Goal: Transaction & Acquisition: Download file/media

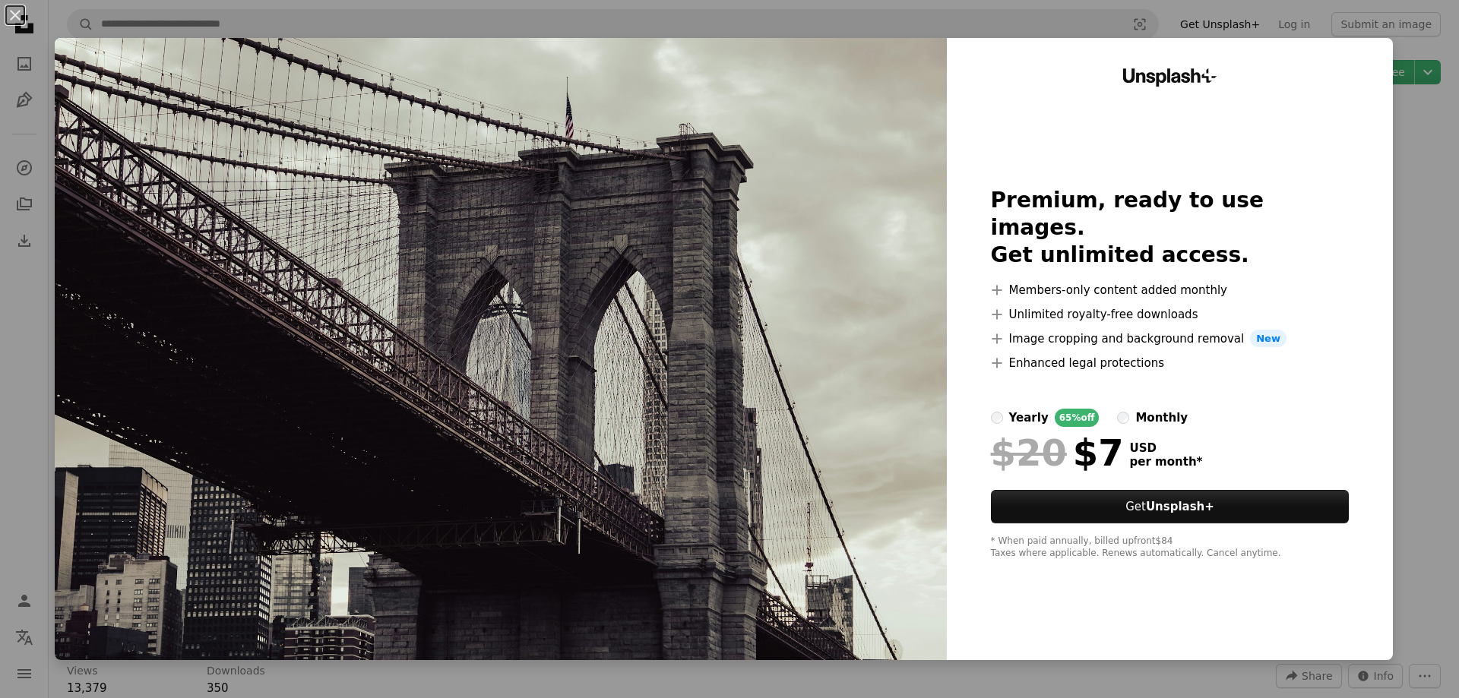
click at [1418, 248] on div "An X shape Unsplash+ Premium, ready to use images. Get unlimited access. A plus…" at bounding box center [729, 349] width 1459 height 698
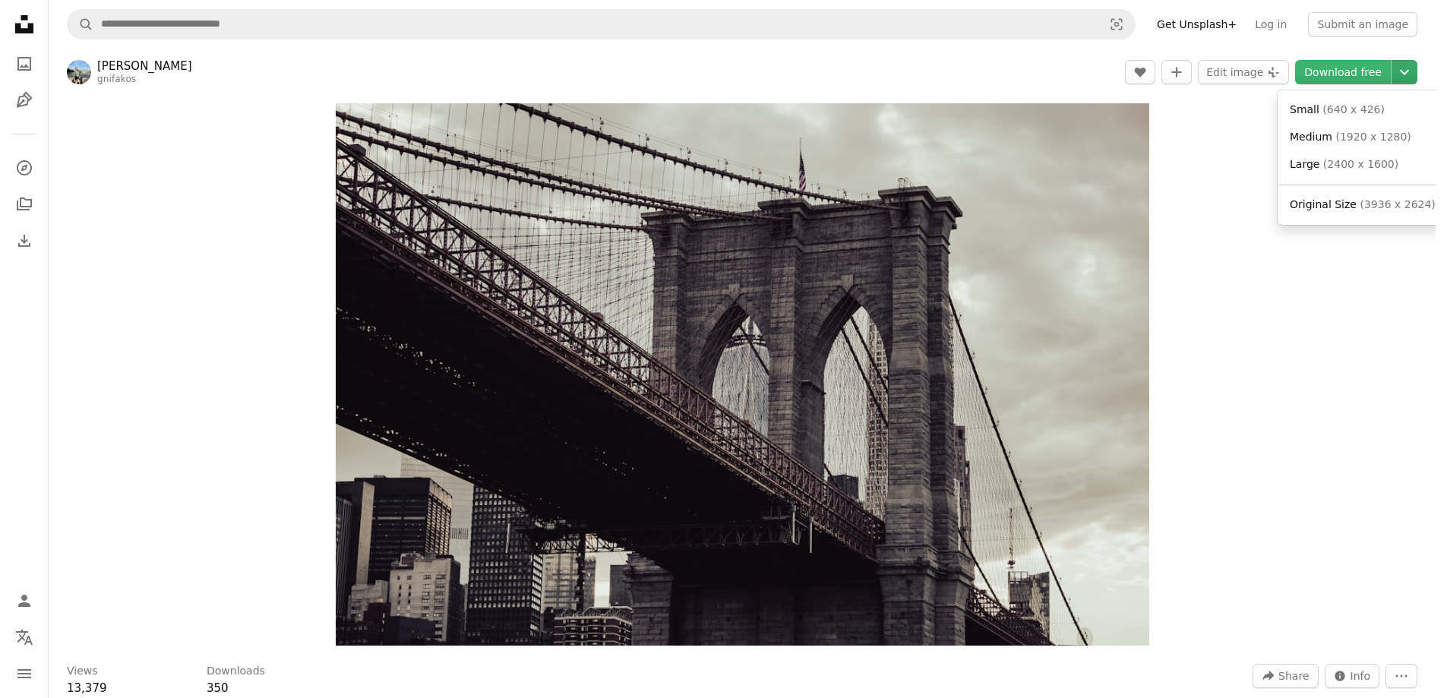
click at [1415, 76] on icon "Chevron down" at bounding box center [1405, 72] width 24 height 18
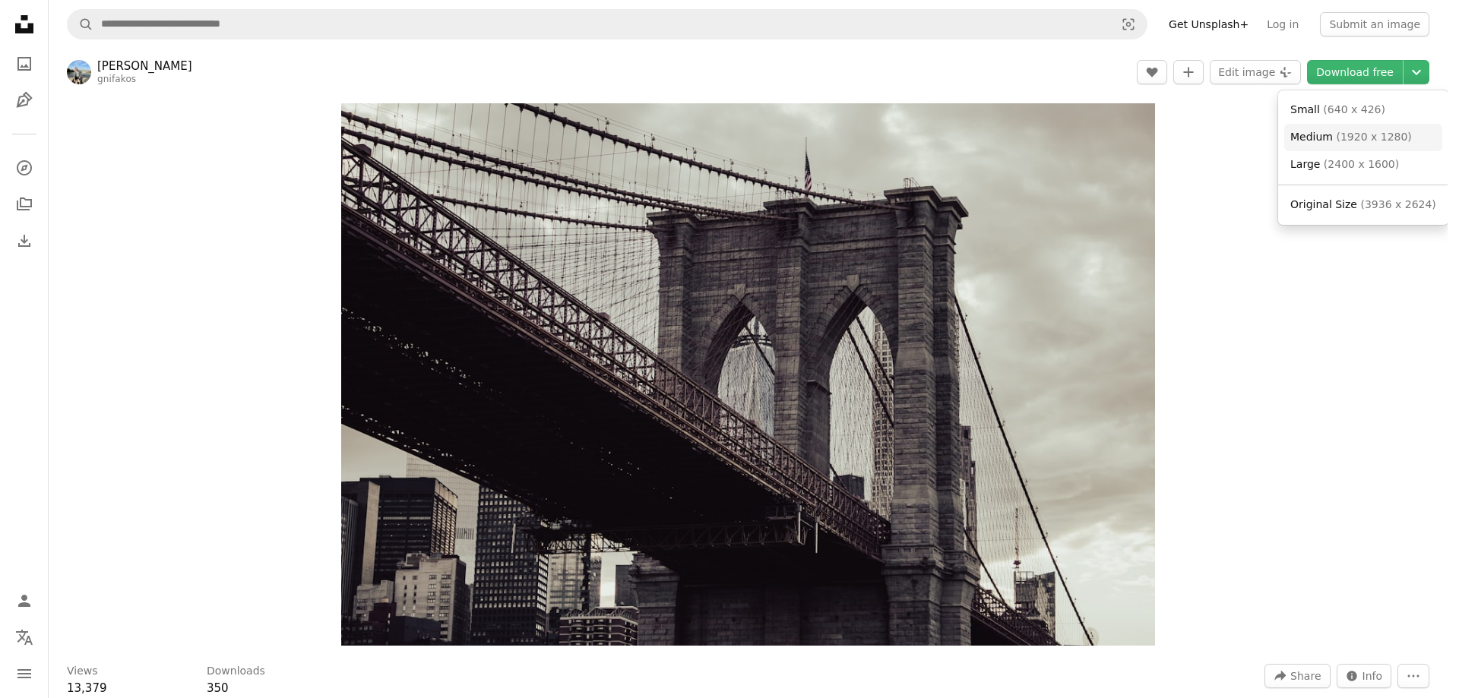
drag, startPoint x: 1311, startPoint y: 138, endPoint x: 1318, endPoint y: 169, distance: 31.1
click at [1310, 138] on span "Medium" at bounding box center [1311, 137] width 43 height 12
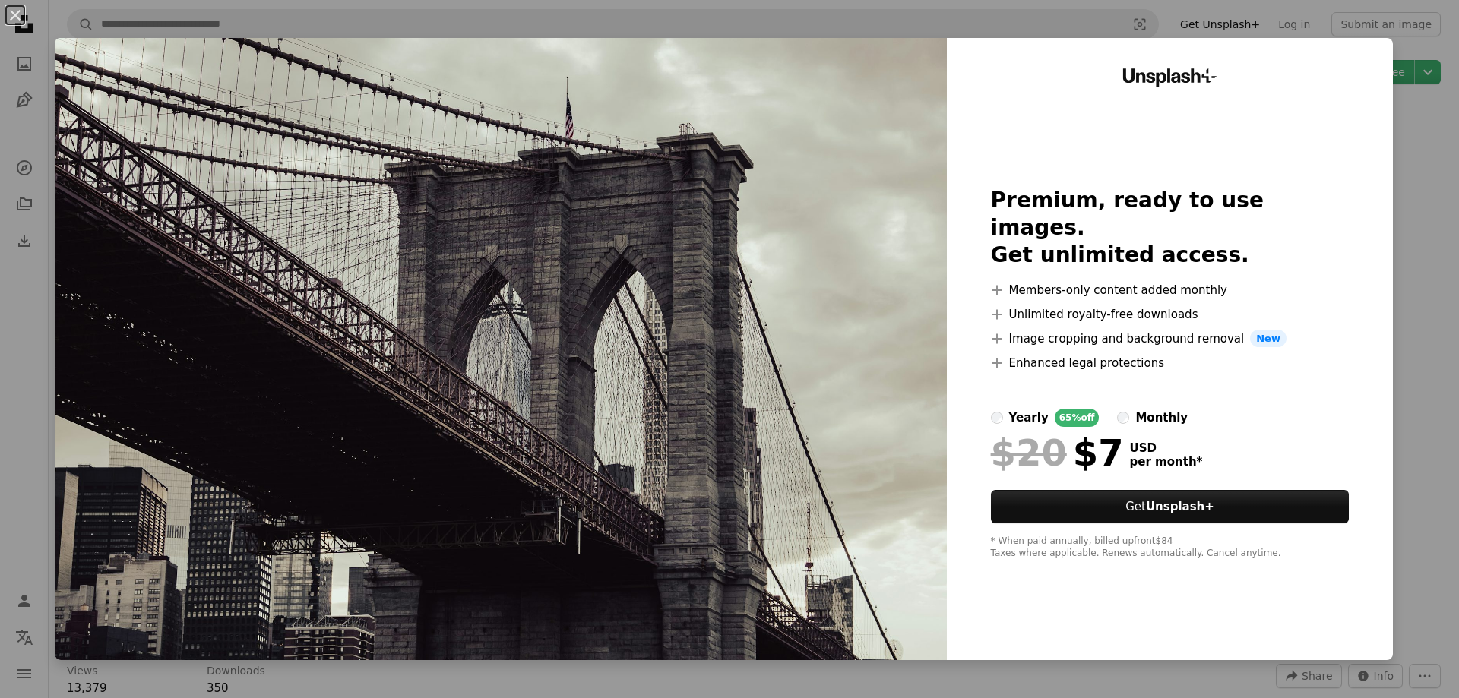
click at [1386, 582] on div "An X shape Unsplash+ Premium, ready to use images. Get unlimited access. A plus…" at bounding box center [729, 349] width 1459 height 698
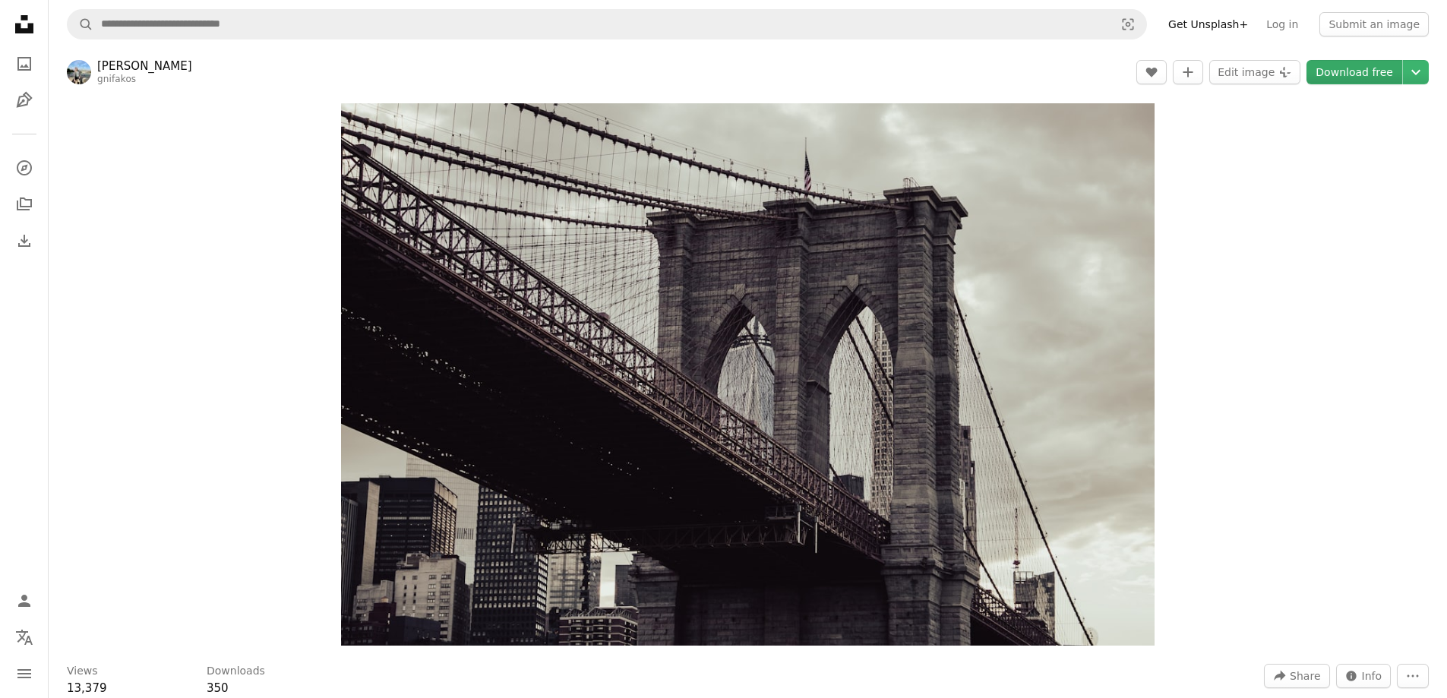
click at [1387, 75] on link "Download free" at bounding box center [1355, 72] width 96 height 24
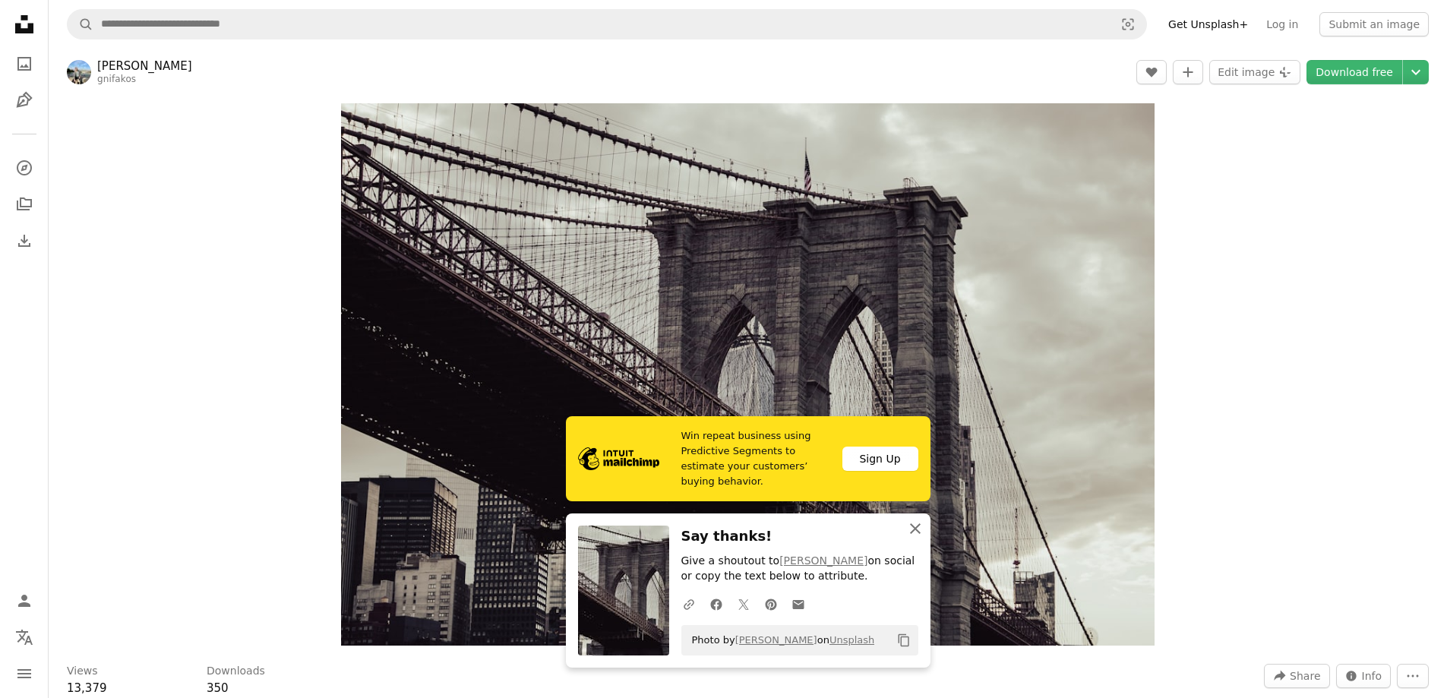
click at [918, 528] on icon "An X shape" at bounding box center [915, 529] width 18 height 18
